Goal: Task Accomplishment & Management: Complete application form

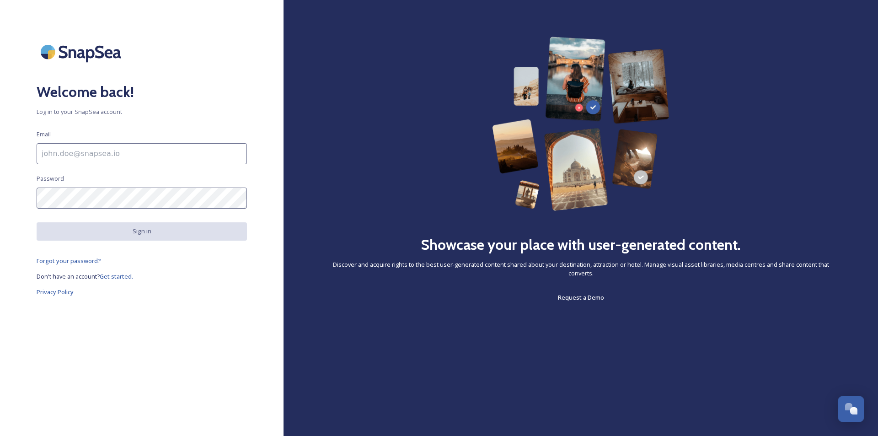
click at [139, 152] on input at bounding box center [142, 153] width 210 height 21
paste input "[EMAIL_ADDRESS][DOMAIN_NAME]"
type input "[EMAIL_ADDRESS][DOMAIN_NAME]"
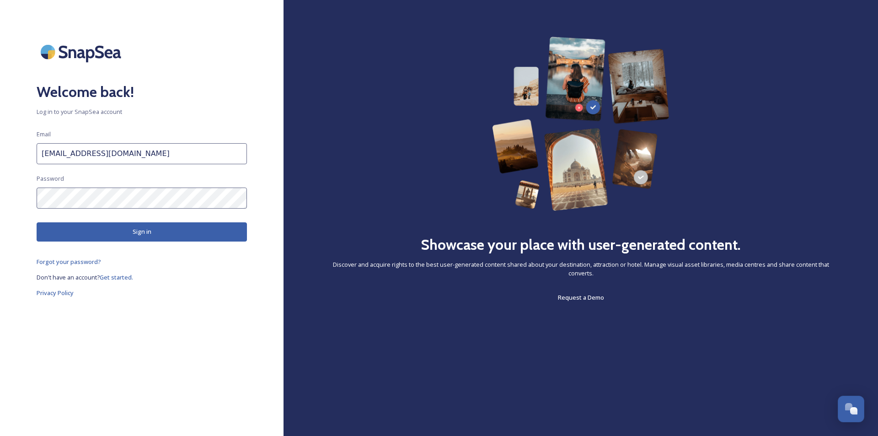
click at [150, 229] on button "Sign in" at bounding box center [142, 231] width 210 height 19
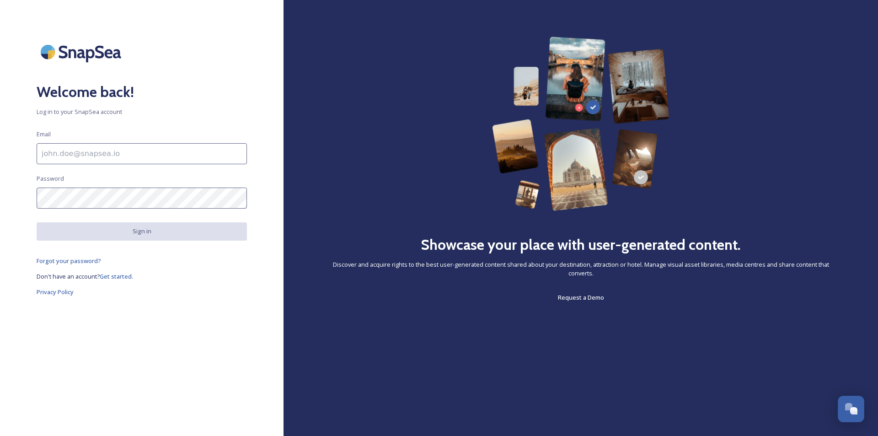
click at [140, 154] on input at bounding box center [142, 153] width 210 height 21
paste input "[EMAIL_ADDRESS][DOMAIN_NAME]"
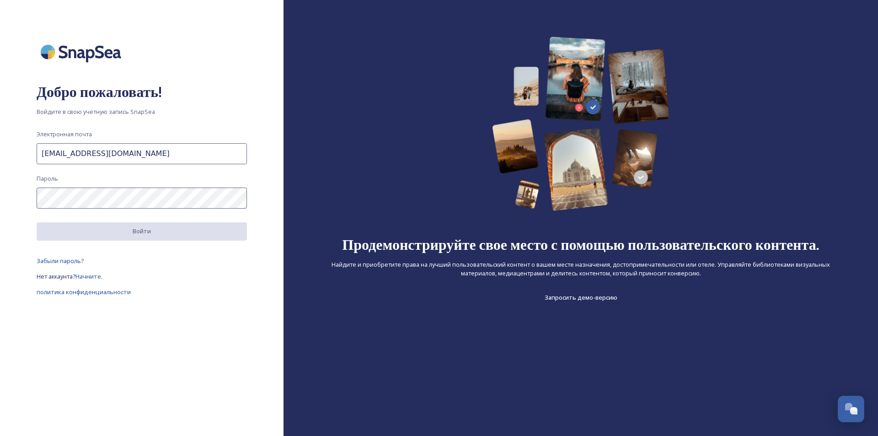
type input "[EMAIL_ADDRESS][DOMAIN_NAME]"
click at [140, 184] on div "Добро пожаловать! Войдите в свою учетную запись SnapSea Электронная почта touro…" at bounding box center [142, 218] width 284 height 363
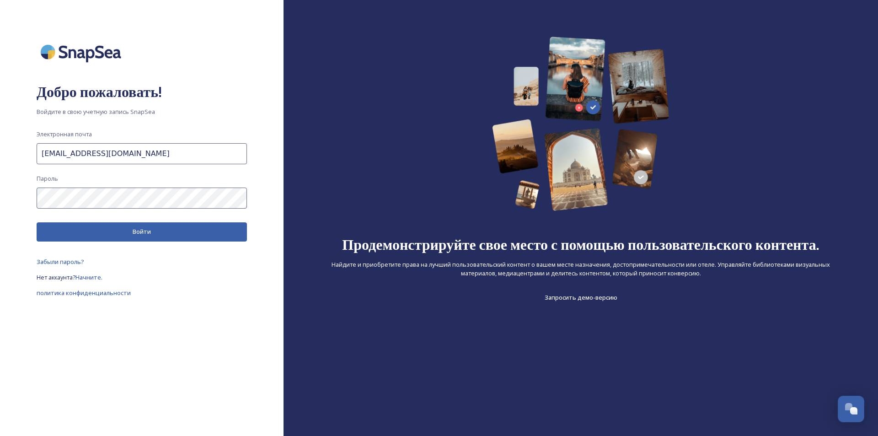
click at [150, 232] on font "Войти" at bounding box center [142, 231] width 18 height 8
click at [0, 198] on div "Добро пожаловать! Войдите в свою учетную запись SnapSea Электронная почта touro…" at bounding box center [142, 218] width 284 height 363
click at [73, 282] on font "Нет аккаунта?" at bounding box center [56, 278] width 39 height 8
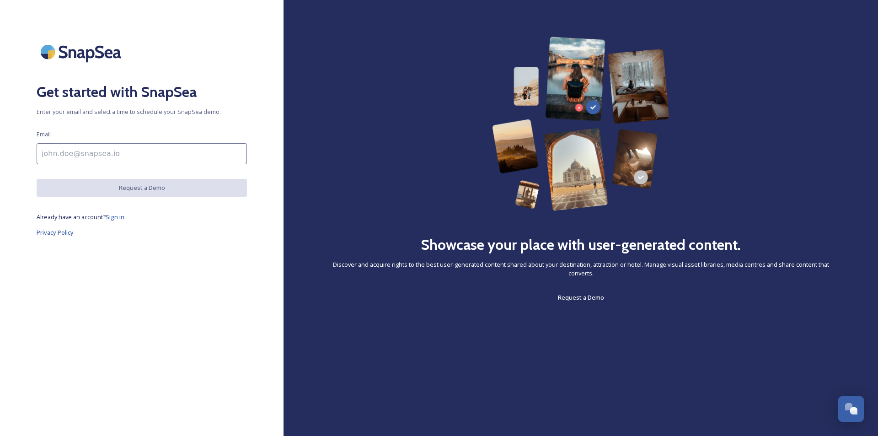
click at [68, 151] on input at bounding box center [142, 153] width 210 height 21
